Goal: Information Seeking & Learning: Understand process/instructions

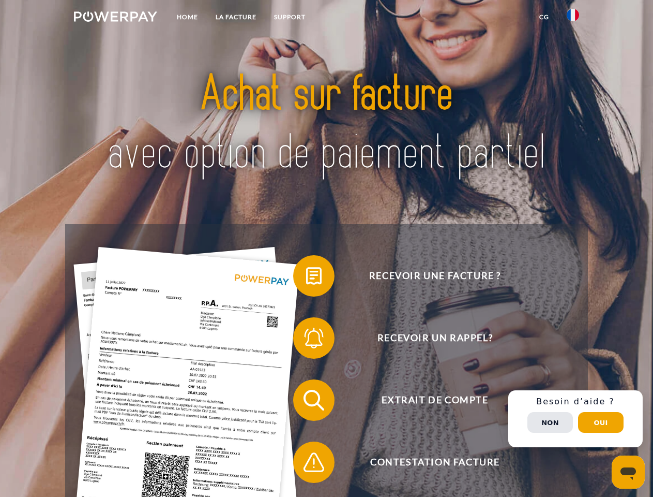
click at [115, 18] on img at bounding box center [115, 16] width 83 height 10
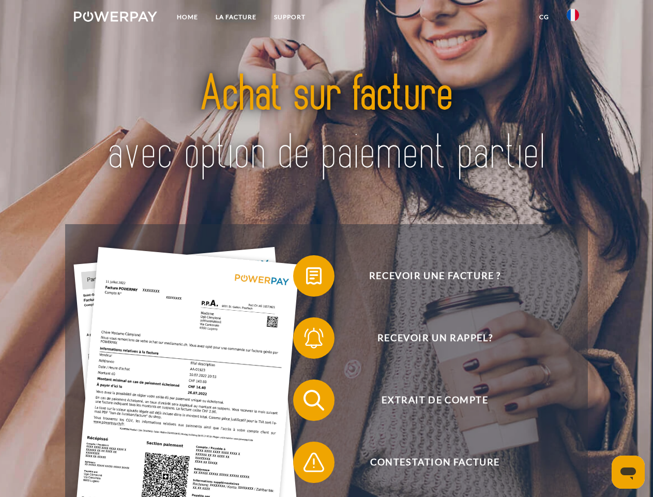
click at [573, 18] on img at bounding box center [573, 15] width 12 height 12
click at [544, 17] on link "CG" at bounding box center [544, 17] width 27 height 19
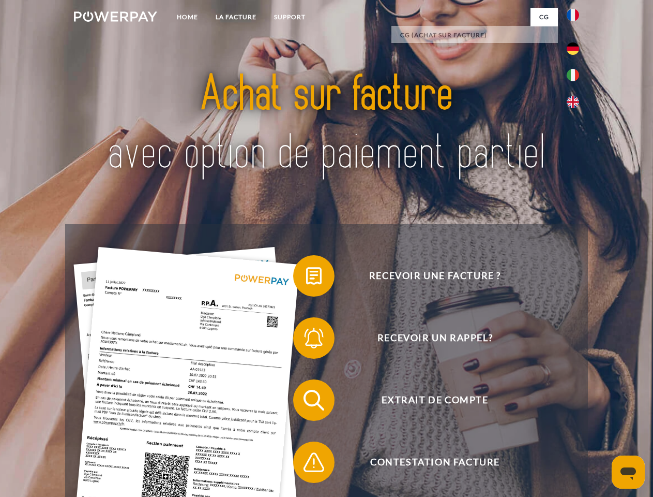
click at [306, 278] on span at bounding box center [299, 276] width 52 height 52
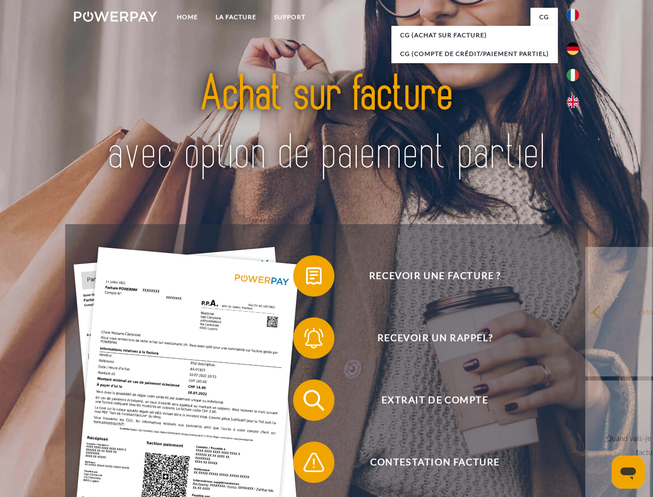
click at [306, 340] on div "Recevoir une facture ? Recevoir un rappel? Extrait de compte retour" at bounding box center [326, 431] width 522 height 414
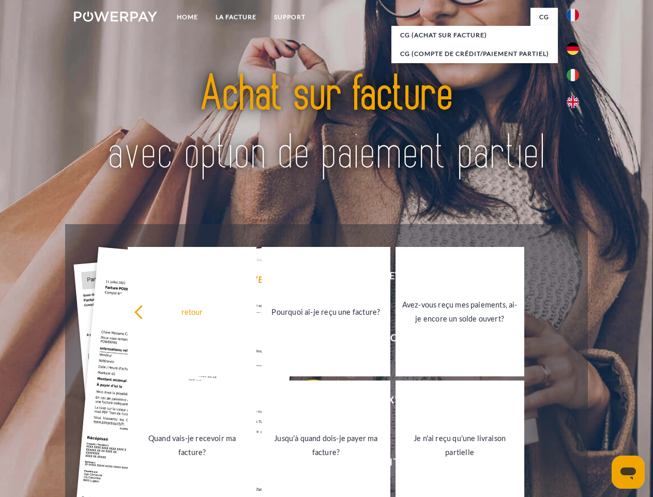
click at [306, 402] on link "Jusqu'à quand dois-je payer ma facture?" at bounding box center [326, 444] width 129 height 129
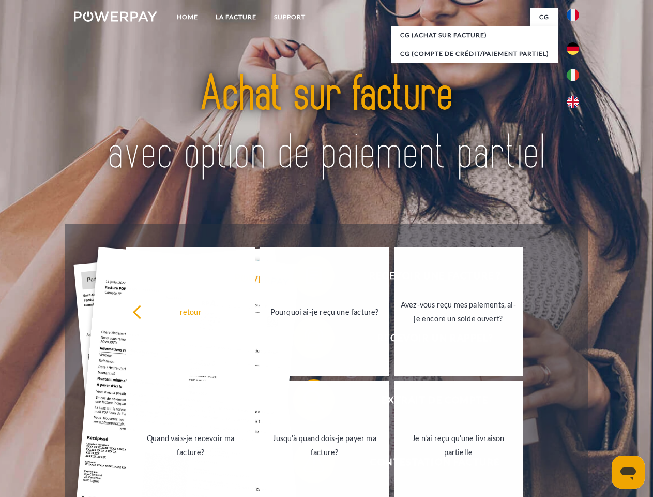
click at [394, 464] on link "Je n'ai reçu qu'une livraison partielle" at bounding box center [458, 444] width 129 height 129
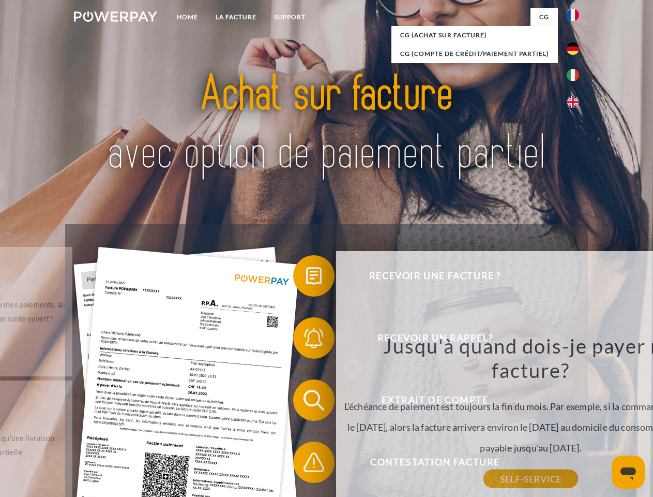
click at [576, 419] on div "Recevoir une facture ? Recevoir un rappel? Extrait de compte retour" at bounding box center [326, 431] width 522 height 414
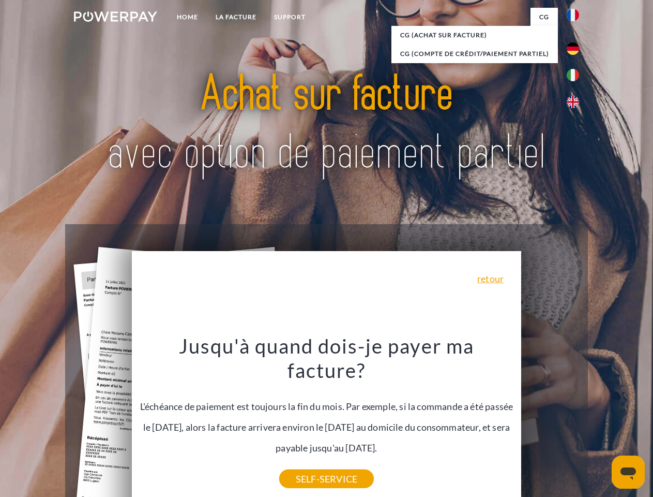
click at [550, 421] on span "Extrait de compte" at bounding box center [434, 399] width 253 height 41
click at [601, 422] on header "Home LA FACTURE Support" at bounding box center [326, 357] width 653 height 714
